Goal: Information Seeking & Learning: Learn about a topic

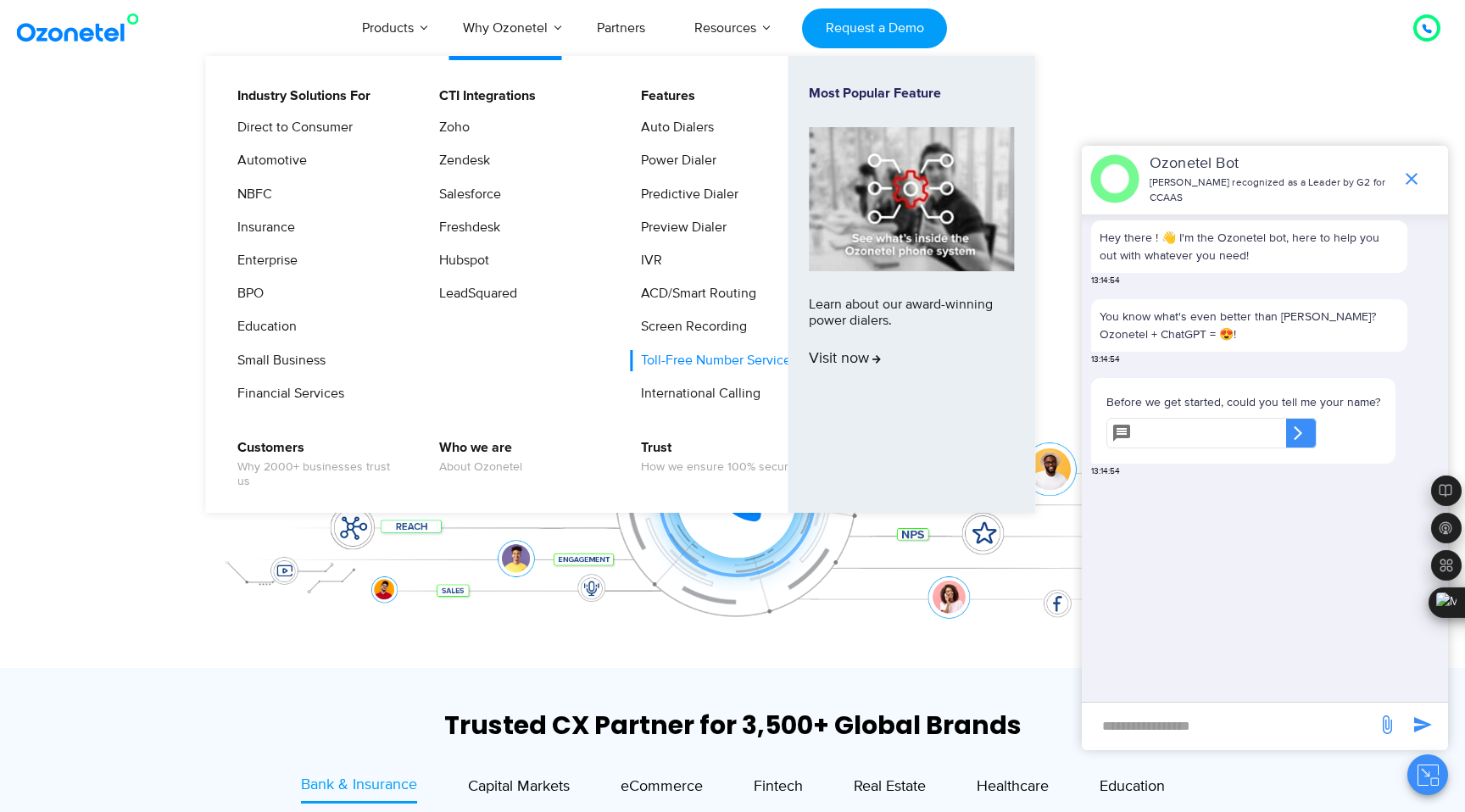
click at [696, 358] on link "Toll-Free Number Services" at bounding box center [715, 361] width 170 height 22
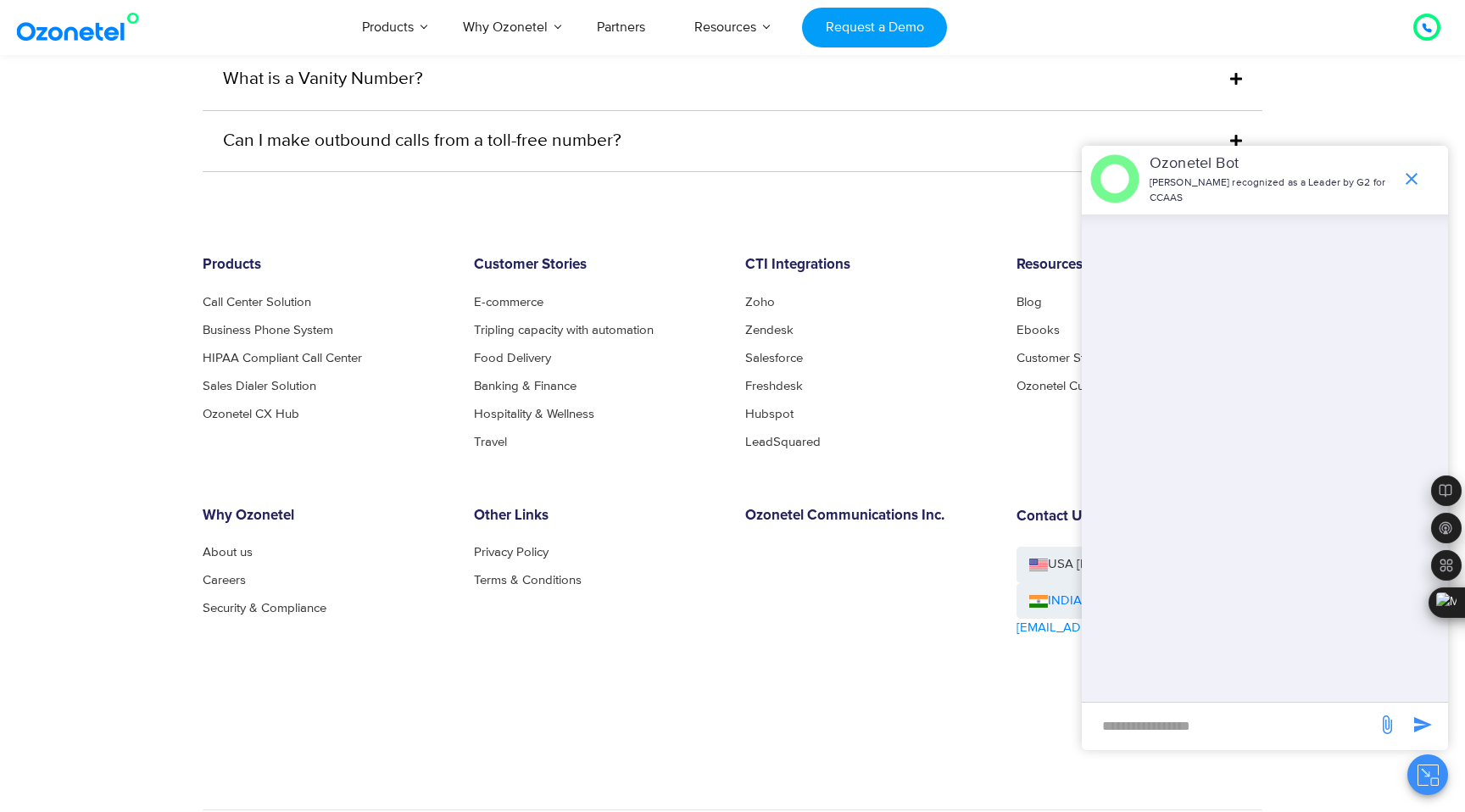
scroll to position [5197, 0]
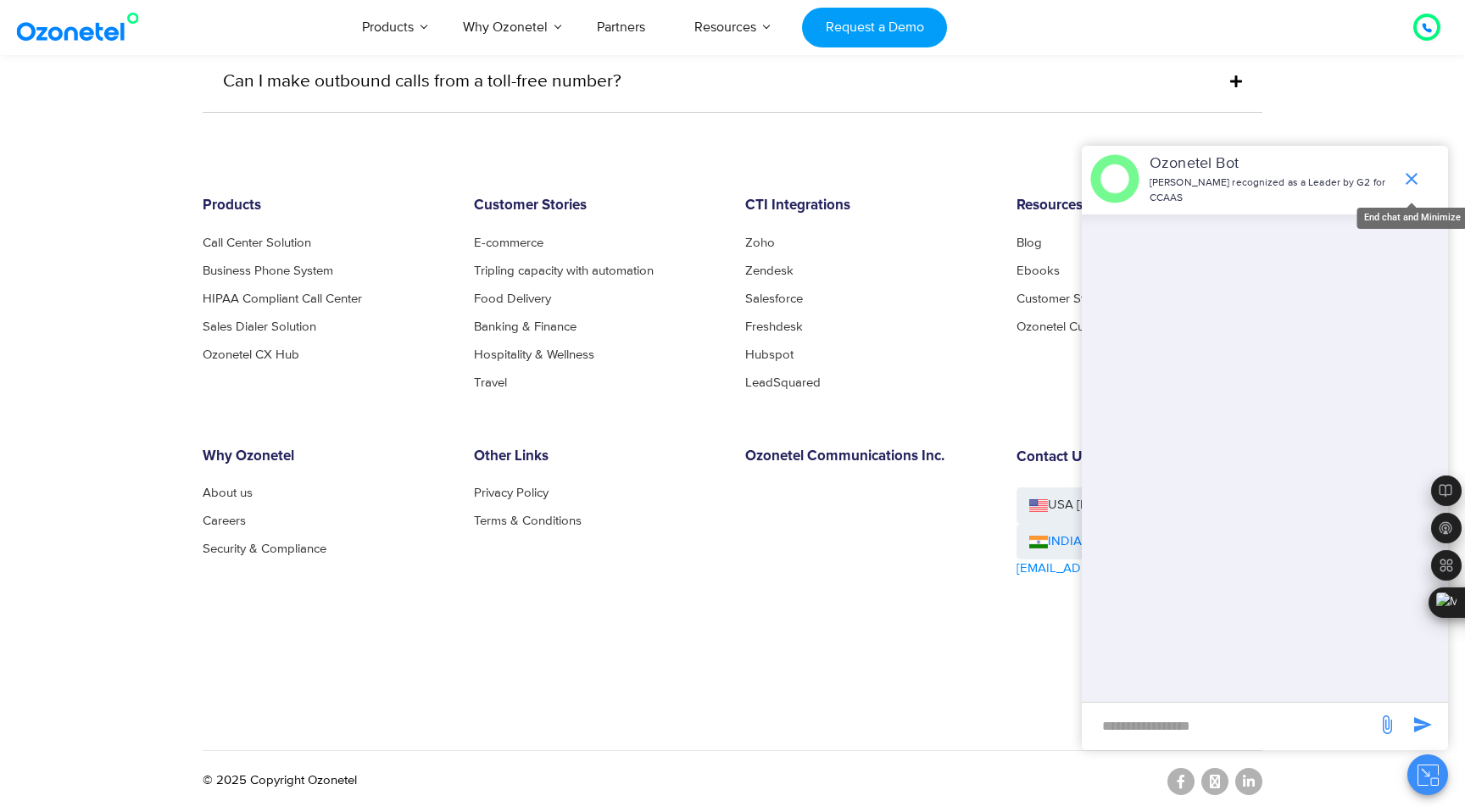
click at [1416, 185] on icon "end chat or minimize" at bounding box center [1412, 179] width 21 height 21
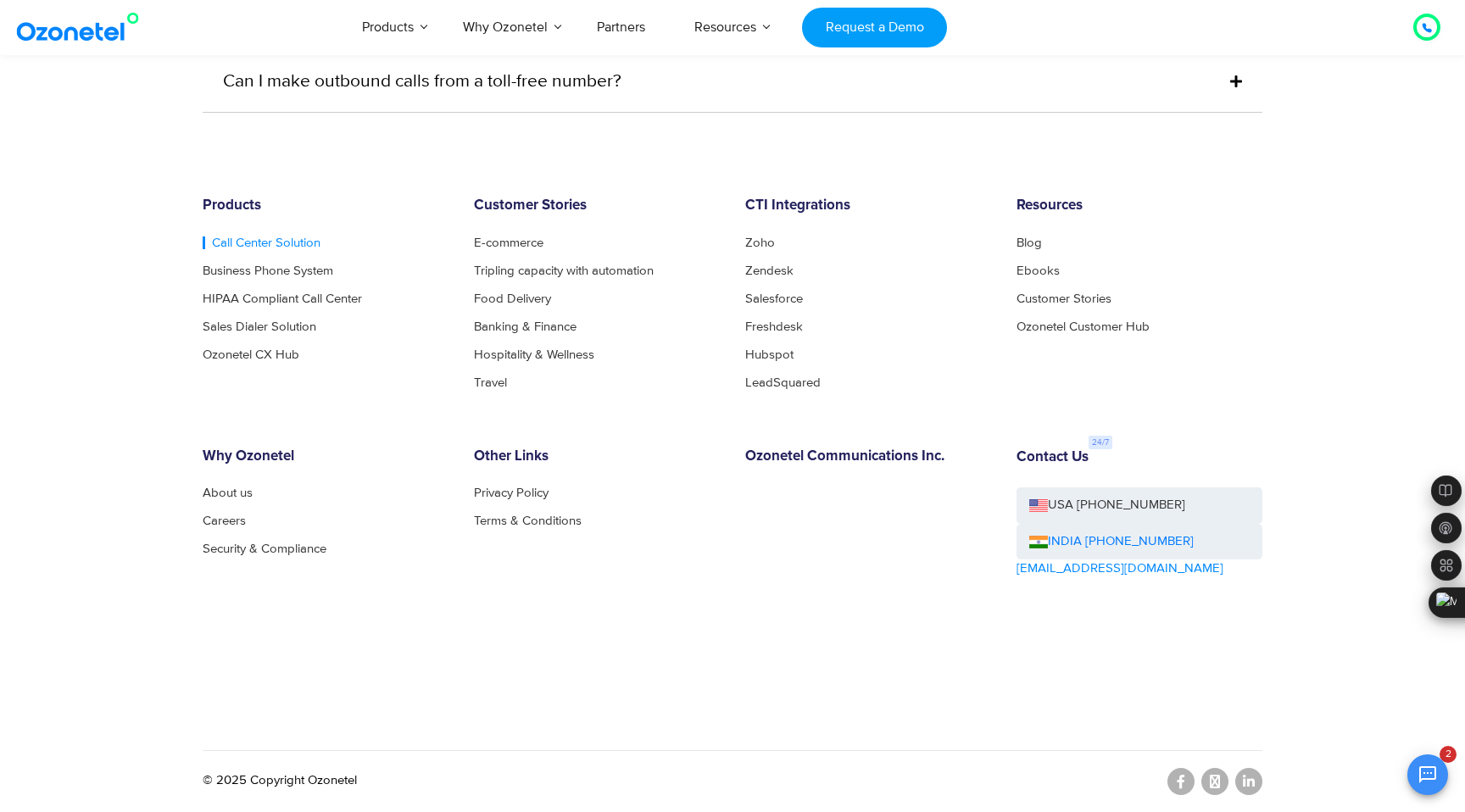
click at [287, 244] on link "Call Center Solution" at bounding box center [262, 243] width 118 height 13
